Goal: Information Seeking & Learning: Learn about a topic

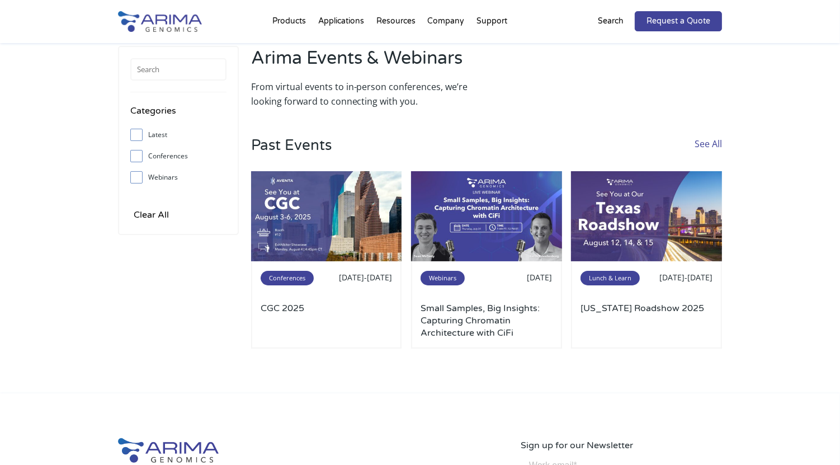
scroll to position [51, 0]
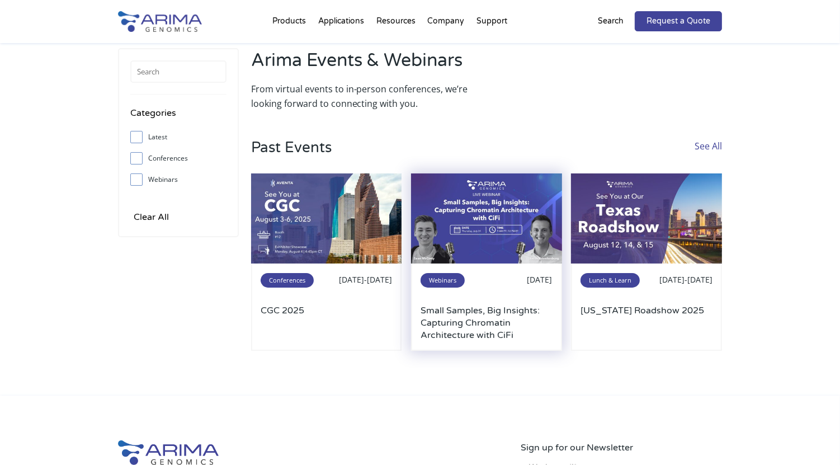
click at [460, 218] on img at bounding box center [486, 218] width 151 height 91
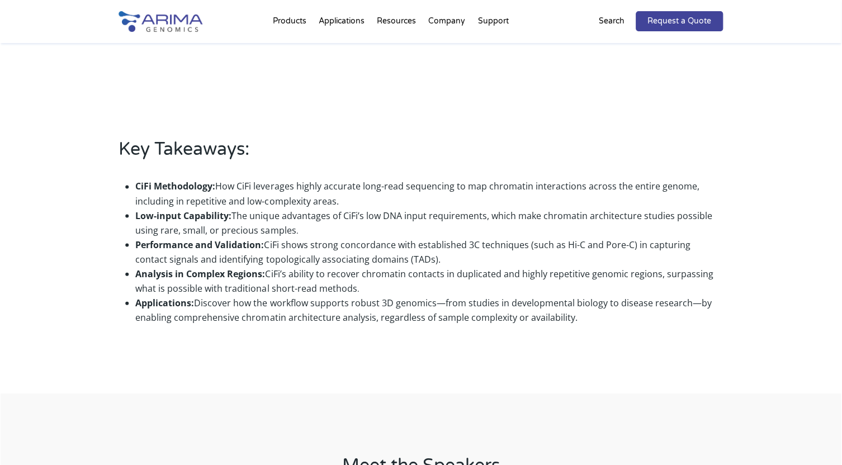
scroll to position [595, 0]
